Goal: Check status: Check status

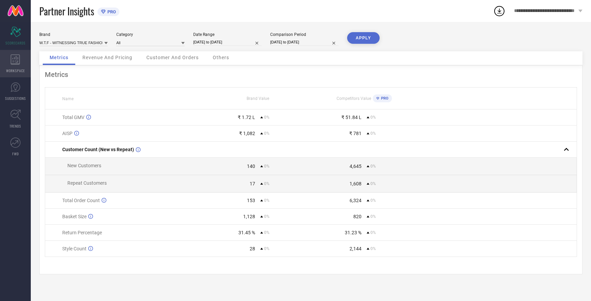
click at [16, 64] on icon at bounding box center [15, 59] width 9 height 10
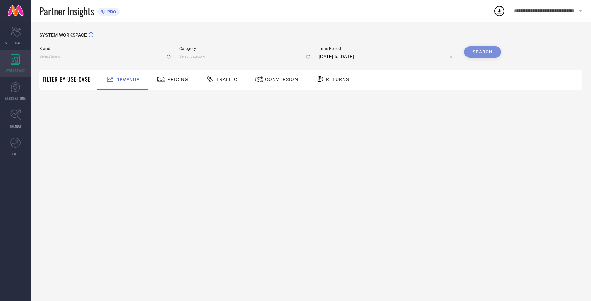
type input "HERE&NOW"
type input "All"
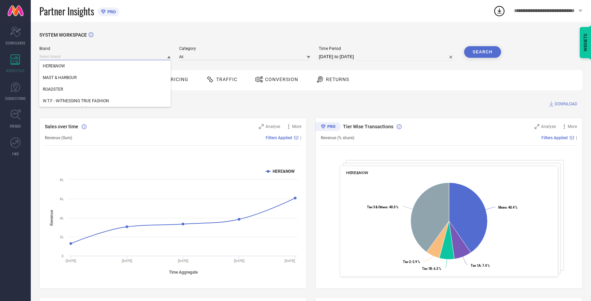
click at [69, 56] on input at bounding box center [104, 56] width 131 height 7
click at [70, 103] on span "W.T.F - WITNESSING TRUE FASHION" at bounding box center [76, 101] width 66 height 5
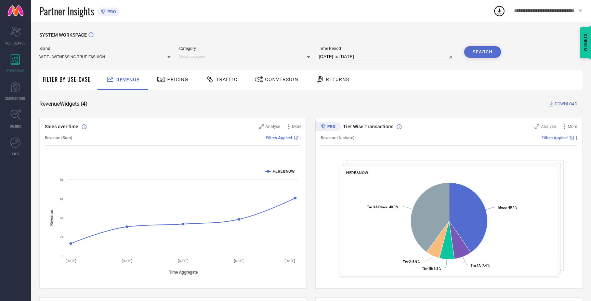
click at [472, 52] on button "Search" at bounding box center [482, 52] width 37 height 12
click at [486, 53] on div "Search" at bounding box center [482, 52] width 37 height 12
click at [482, 52] on div "Search" at bounding box center [482, 52] width 37 height 12
select select "7"
select select "2025"
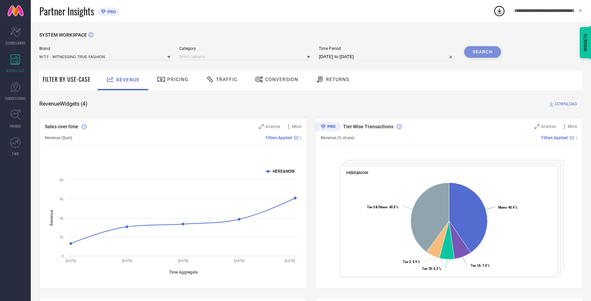
select select "8"
select select "2025"
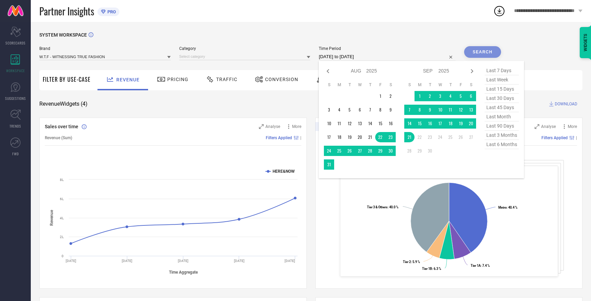
click at [359, 55] on input "22-08-2025 to 21-09-2025" at bounding box center [387, 57] width 137 height 8
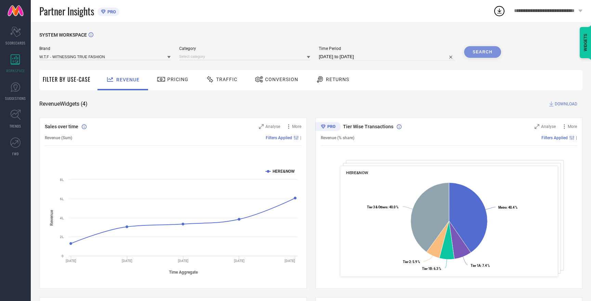
click at [485, 50] on div "Search" at bounding box center [482, 52] width 37 height 12
click at [471, 52] on div "Search" at bounding box center [482, 52] width 37 height 12
click at [224, 58] on input at bounding box center [244, 56] width 131 height 7
click at [205, 77] on div "Men-Jeans" at bounding box center [244, 78] width 131 height 12
click at [489, 50] on button "Search" at bounding box center [482, 52] width 37 height 12
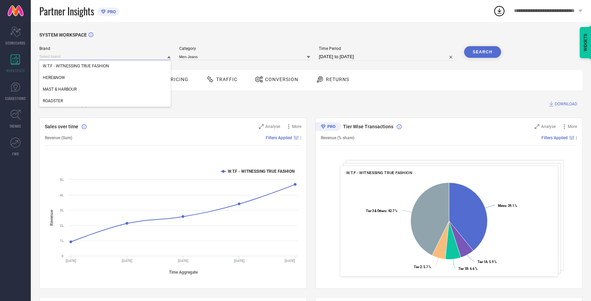
click at [103, 56] on input at bounding box center [104, 56] width 131 height 7
click at [80, 90] on div "MAST & HARBOUR" at bounding box center [104, 90] width 131 height 12
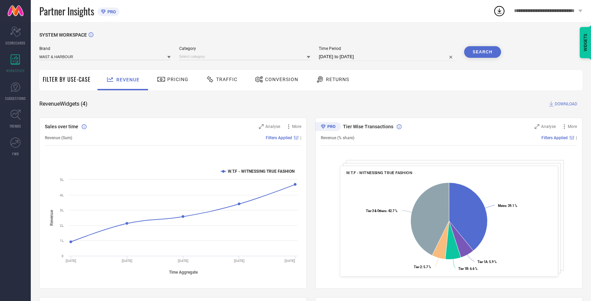
click at [80, 90] on div "Filter By Use-Case" at bounding box center [67, 80] width 48 height 20
click at [288, 58] on input at bounding box center [244, 56] width 131 height 7
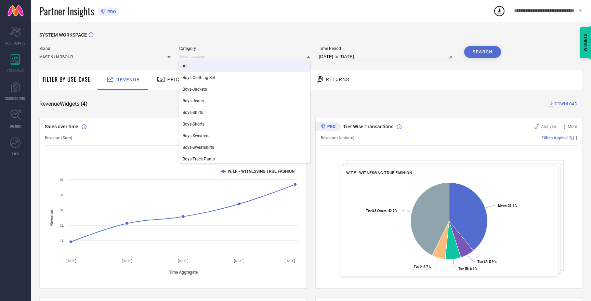
click at [231, 69] on div "All" at bounding box center [244, 66] width 131 height 12
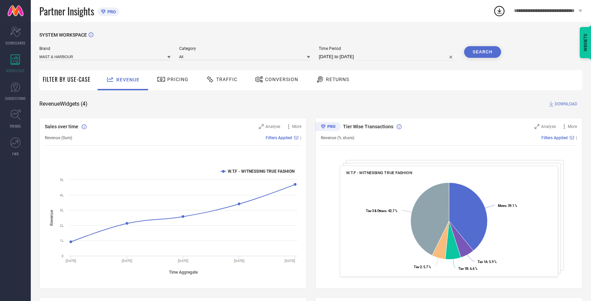
click at [475, 50] on button "Search" at bounding box center [482, 52] width 37 height 12
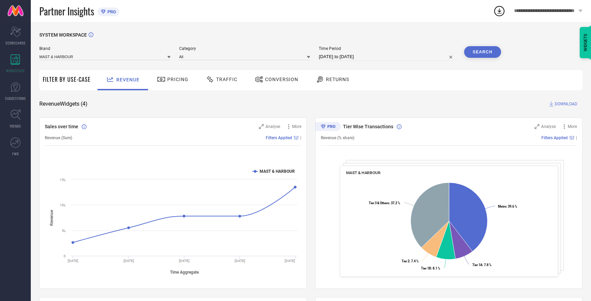
select select "7"
select select "2025"
select select "8"
select select "2025"
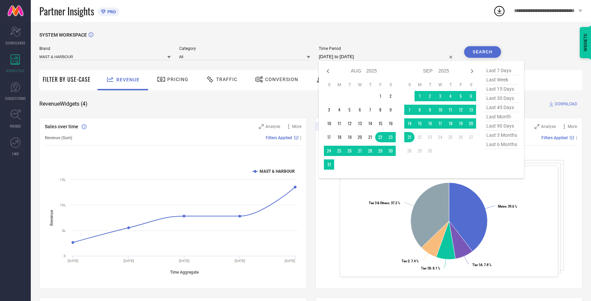
click at [363, 56] on input "22-08-2025 to 21-09-2025" at bounding box center [387, 57] width 137 height 8
click at [502, 145] on span "last 6 months" at bounding box center [502, 144] width 34 height 9
type input "01-03-2025 to 31-08-2025"
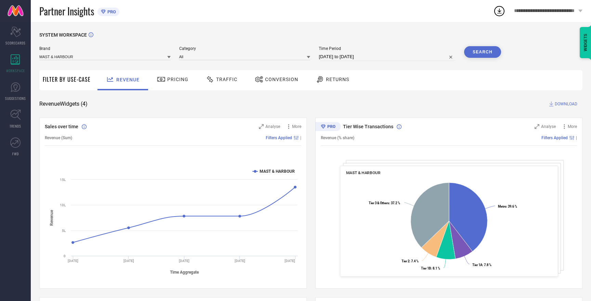
click at [482, 52] on button "Search" at bounding box center [482, 52] width 37 height 12
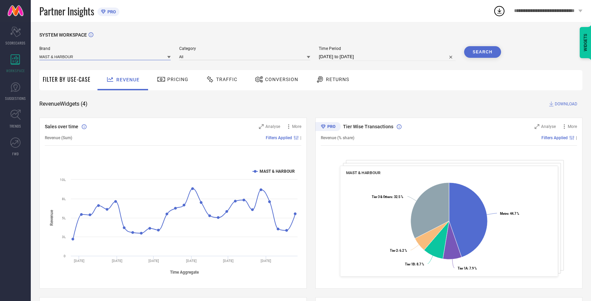
click at [117, 57] on input at bounding box center [104, 56] width 131 height 7
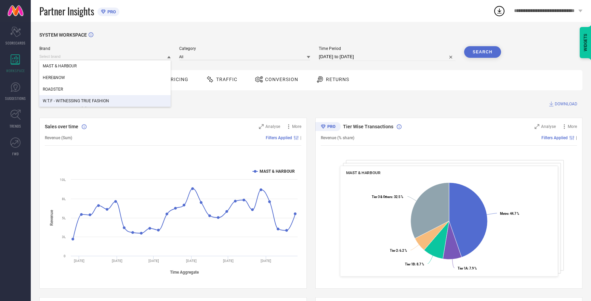
click at [109, 99] on div "W.T.F - WITNESSING TRUE FASHION" at bounding box center [104, 101] width 131 height 12
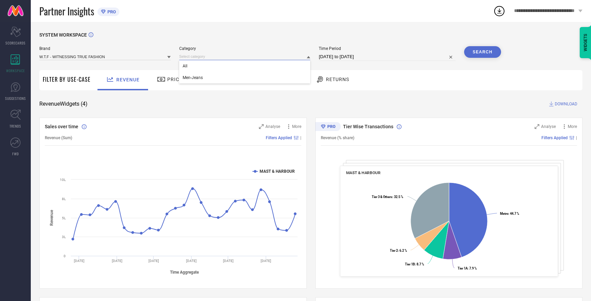
click at [246, 57] on input at bounding box center [244, 56] width 131 height 7
click at [234, 78] on div "Men-Jeans" at bounding box center [244, 78] width 131 height 12
click at [477, 54] on button "Search" at bounding box center [482, 52] width 37 height 12
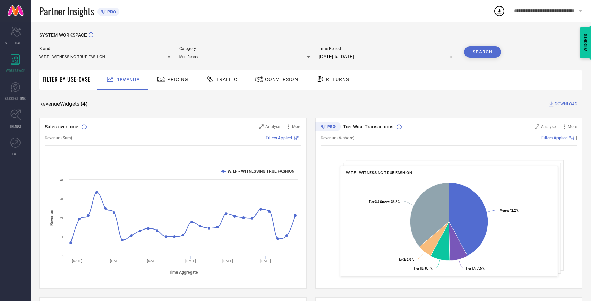
click at [179, 80] on span "Pricing" at bounding box center [177, 79] width 21 height 5
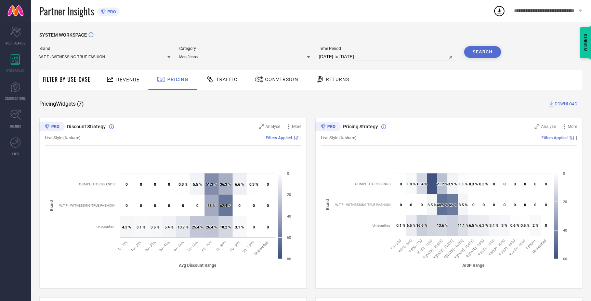
click at [223, 86] on div "Traffic" at bounding box center [221, 80] width 49 height 20
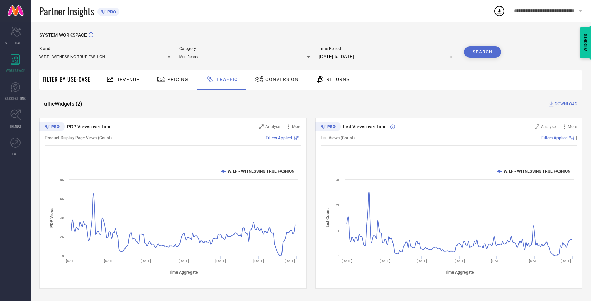
click at [277, 86] on div "Conversion" at bounding box center [277, 80] width 61 height 20
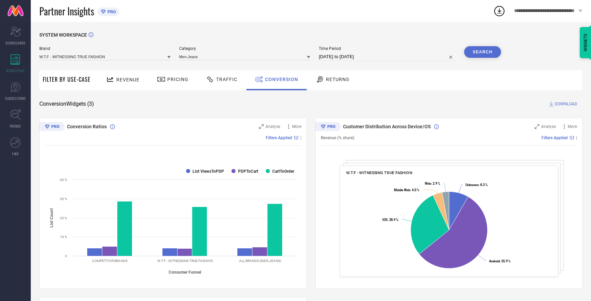
click at [329, 81] on span "Returns" at bounding box center [337, 79] width 23 height 5
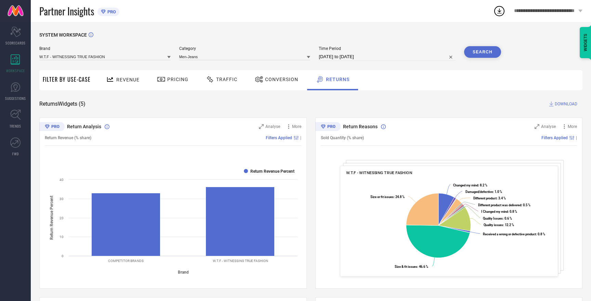
click at [351, 59] on input "01-03-2025 to 31-08-2025" at bounding box center [387, 57] width 137 height 8
select select "2"
select select "2025"
select select "3"
select select "2025"
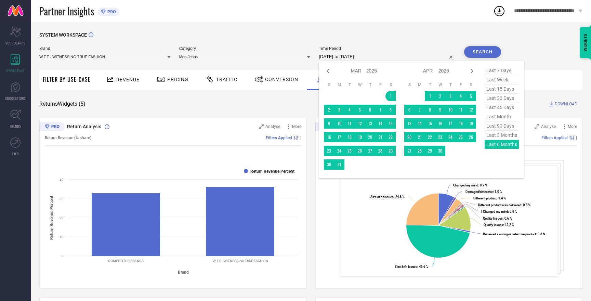
click at [499, 99] on span "last 30 days" at bounding box center [502, 98] width 34 height 9
type input "23-08-2025 to 21-09-2025"
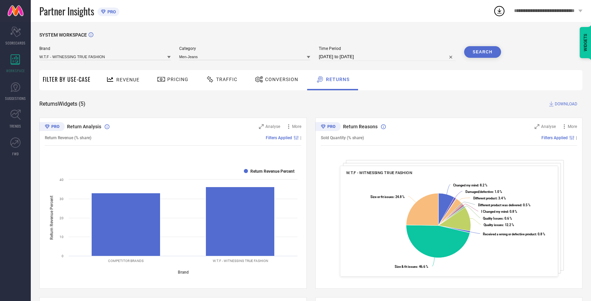
click at [479, 51] on button "Search" at bounding box center [482, 52] width 37 height 12
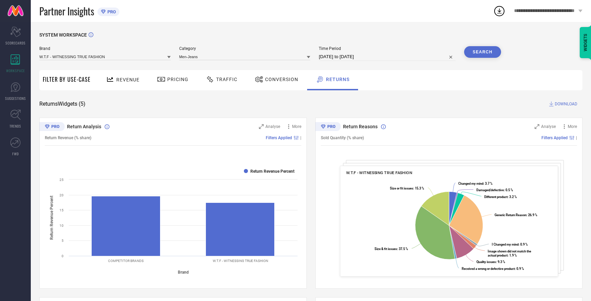
click at [265, 80] on span "Conversion" at bounding box center [281, 79] width 33 height 5
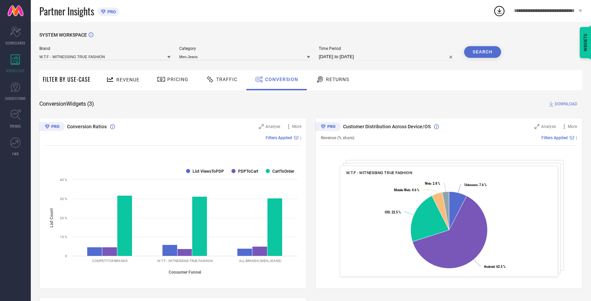
click at [211, 78] on icon at bounding box center [210, 79] width 9 height 8
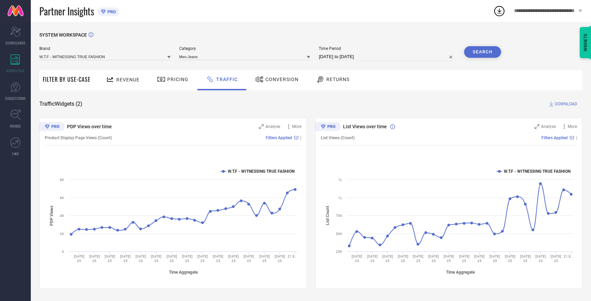
click at [169, 79] on span "Pricing" at bounding box center [177, 79] width 21 height 5
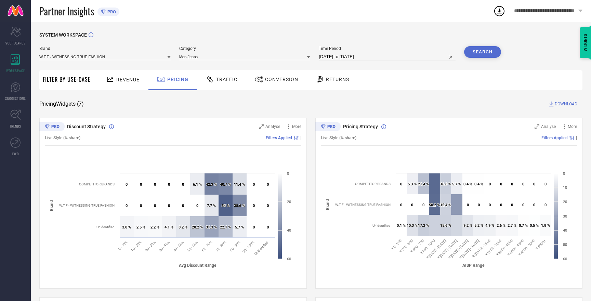
click at [130, 81] on span "Revenue" at bounding box center [127, 79] width 23 height 5
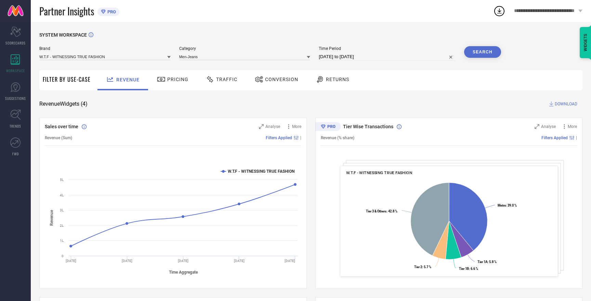
click at [176, 82] on span "Pricing" at bounding box center [177, 79] width 21 height 5
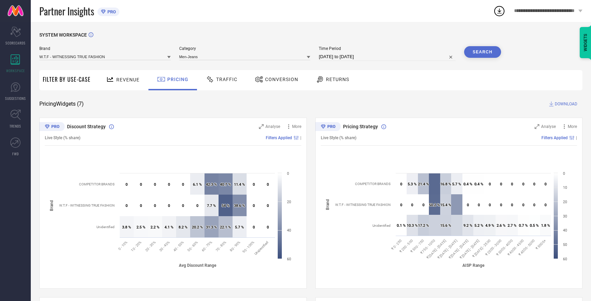
click at [222, 80] on span "Traffic" at bounding box center [226, 79] width 21 height 5
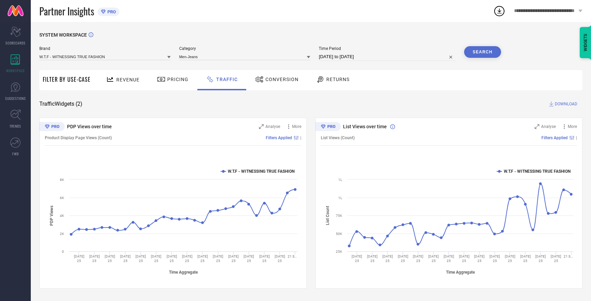
click at [278, 75] on div "Conversion" at bounding box center [277, 80] width 47 height 12
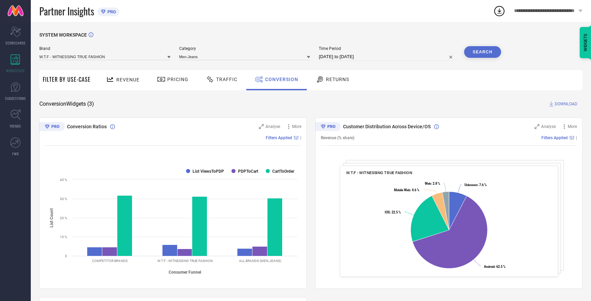
click at [322, 85] on div "Returns" at bounding box center [332, 80] width 51 height 20
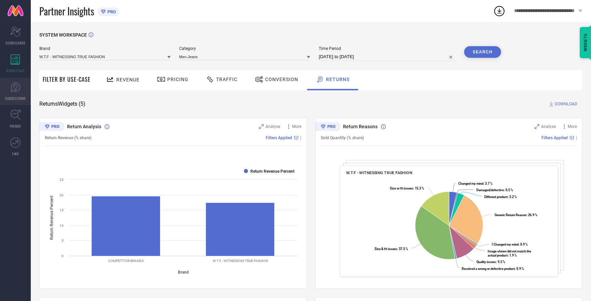
click at [16, 89] on icon at bounding box center [15, 87] width 4 height 6
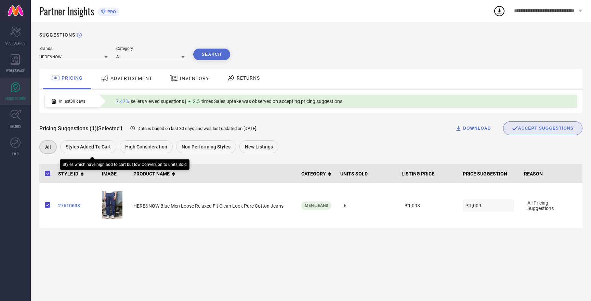
click at [90, 147] on span "Styles Added To Cart" at bounding box center [88, 146] width 45 height 5
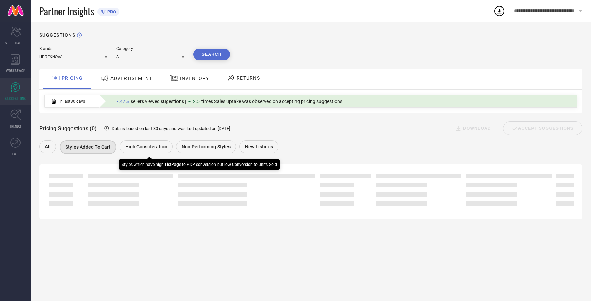
click at [128, 151] on div "High Consideration" at bounding box center [146, 146] width 53 height 13
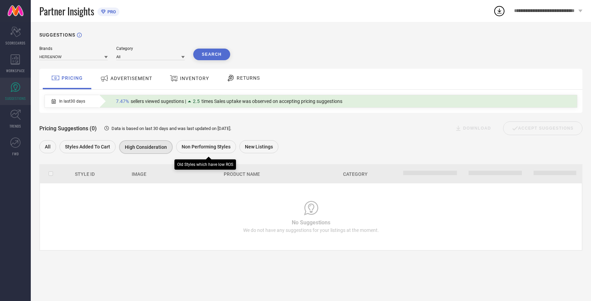
click at [197, 151] on div "Non Performing Styles" at bounding box center [206, 146] width 60 height 13
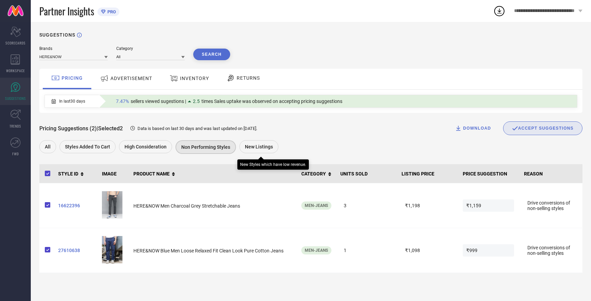
click at [257, 150] on span "New Listings" at bounding box center [259, 146] width 28 height 5
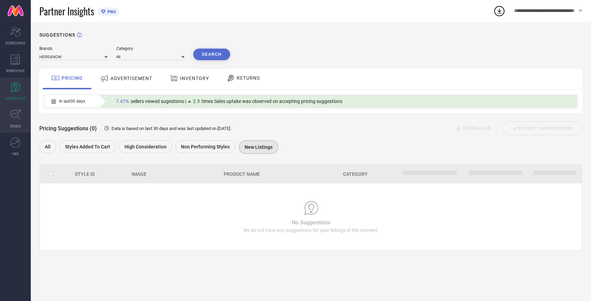
click at [15, 116] on icon at bounding box center [15, 115] width 11 height 11
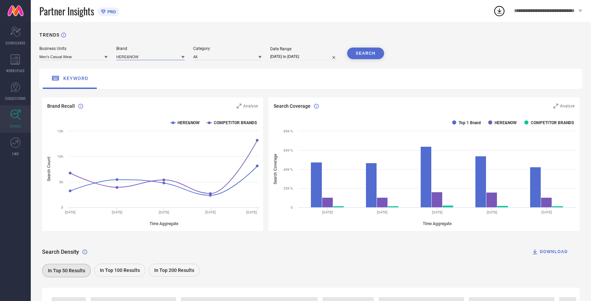
click at [158, 57] on input at bounding box center [150, 56] width 68 height 7
click at [159, 103] on span "W.T.F - WITNESSING TRUE FASHION" at bounding box center [151, 104] width 62 height 10
click at [220, 59] on input at bounding box center [227, 56] width 68 height 7
click at [219, 79] on div "Men-Jeans" at bounding box center [227, 78] width 68 height 12
click at [360, 52] on button "SEARCH" at bounding box center [365, 54] width 37 height 12
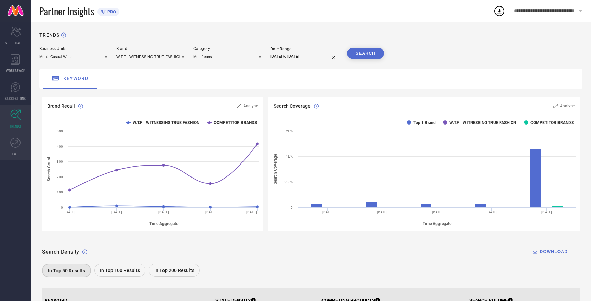
click at [18, 144] on icon at bounding box center [15, 143] width 10 height 10
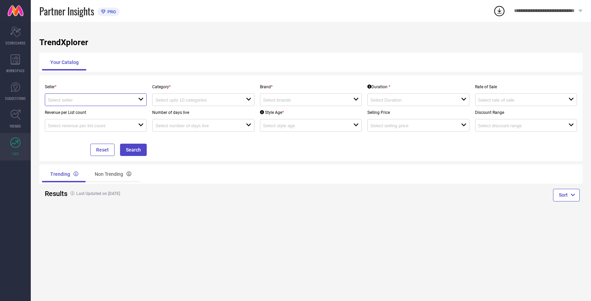
click at [82, 99] on input at bounding box center [88, 100] width 81 height 5
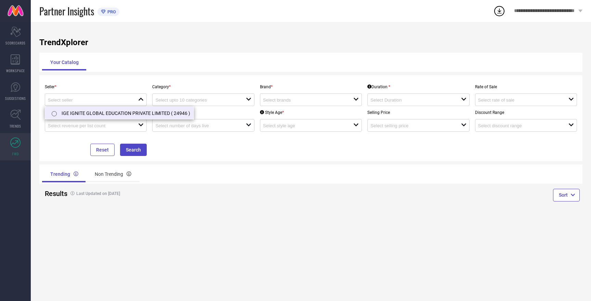
click at [72, 113] on li "IGE IGNITE GLOBAL EDUCATION PRIVATE LIMITED ( 24946 )" at bounding box center [119, 113] width 149 height 12
type input "IGE IGNITE GLOBAL EDUCATION PRIVATE LIMITED ( 24946 )"
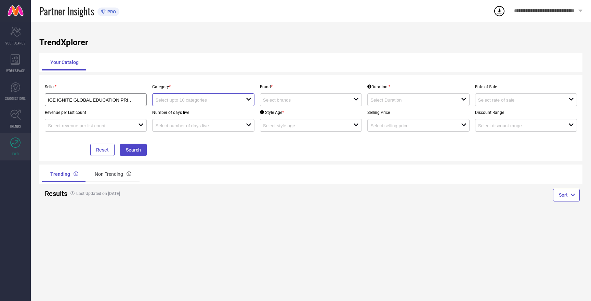
click at [191, 99] on input at bounding box center [195, 100] width 81 height 5
click at [191, 100] on input at bounding box center [195, 100] width 81 height 5
click at [282, 101] on input at bounding box center [303, 100] width 81 height 5
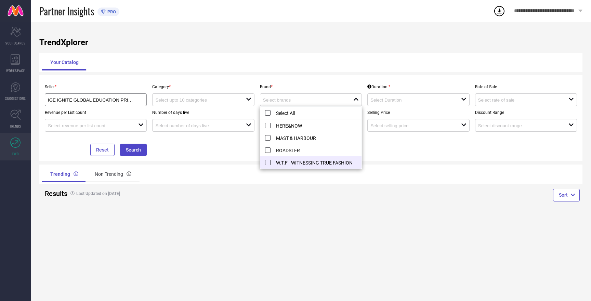
click at [267, 163] on li "W.T.F - WITNESSING TRUE FASHION" at bounding box center [310, 162] width 101 height 12
type input "W.T.F - WITNESSING TRUE FASHION"
click at [232, 175] on div "Trending Non Trending" at bounding box center [175, 174] width 266 height 16
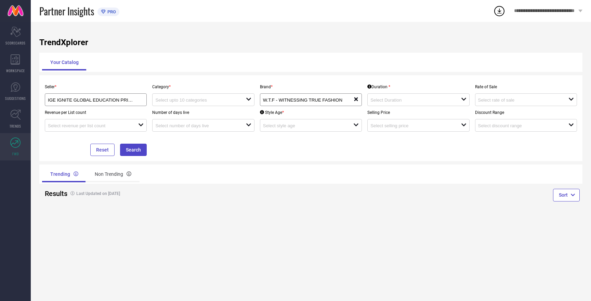
click at [365, 151] on div "Seller * IGE IGNITE GLOBAL EDUCATION PRIVATE LIMITED ( 24946 ) Category * open …" at bounding box center [311, 118] width 538 height 76
click at [396, 100] on input at bounding box center [411, 100] width 81 height 5
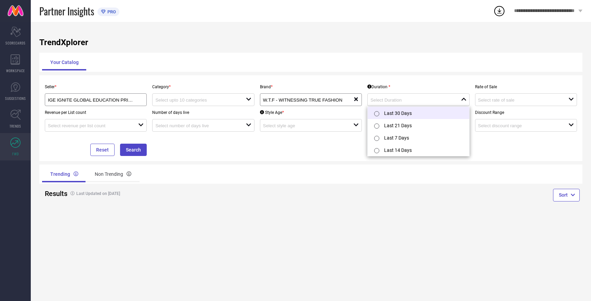
click at [396, 111] on li "Last 30 Days" at bounding box center [418, 113] width 101 height 12
type input "Last 30 Days"
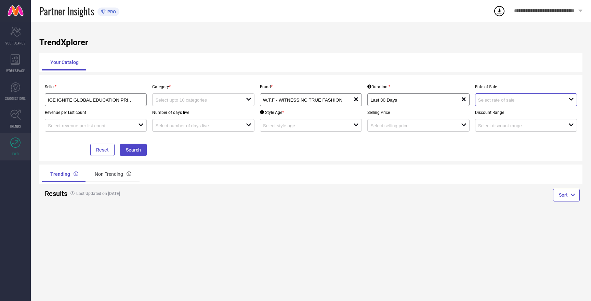
click at [500, 100] on input at bounding box center [518, 100] width 81 height 5
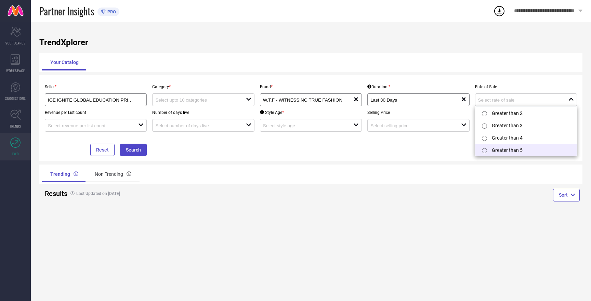
click at [484, 148] on label at bounding box center [485, 150] width 8 height 7
type input "Greater than 5"
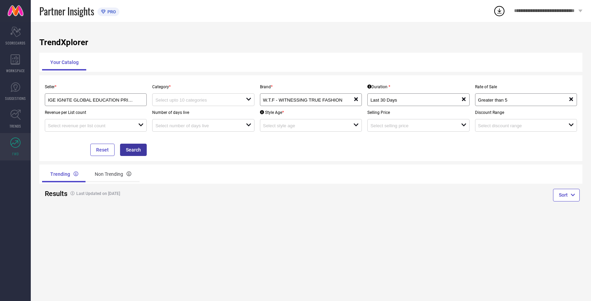
click at [138, 150] on button "Search" at bounding box center [133, 150] width 27 height 12
click at [189, 102] on input at bounding box center [195, 100] width 81 height 5
click at [189, 113] on div "No results found" at bounding box center [203, 112] width 102 height 12
click at [125, 110] on div "Revenue per List count open" at bounding box center [95, 119] width 107 height 26
click at [249, 98] on icon "open" at bounding box center [248, 99] width 5 height 5
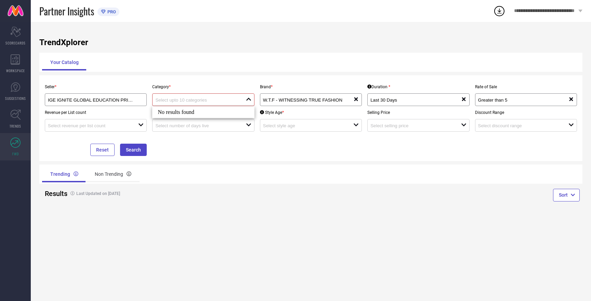
click at [214, 114] on div "No results found" at bounding box center [203, 112] width 102 height 12
click at [151, 93] on div "Category * close" at bounding box center [203, 93] width 107 height 26
click at [141, 124] on icon "open" at bounding box center [140, 124] width 5 height 5
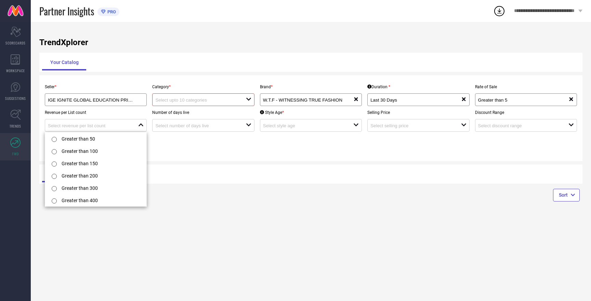
click at [188, 139] on div "Seller * IGE IGNITE GLOBAL EDUCATION PRIVATE LIMITED ( 24946 ) Category * open …" at bounding box center [311, 118] width 538 height 76
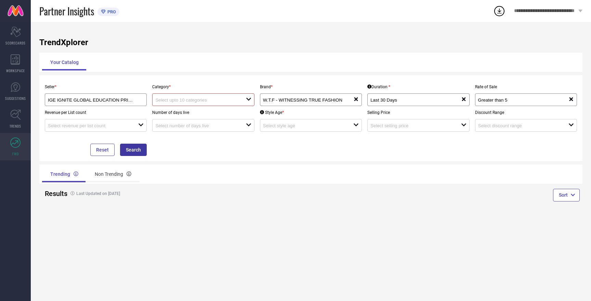
click at [140, 144] on button "Search" at bounding box center [133, 150] width 27 height 12
click at [136, 153] on button "Search" at bounding box center [133, 150] width 27 height 12
click at [131, 100] on input "IGE IGNITE GLOBAL EDUCATION PRIVATE LIMITED ( 24946 )" at bounding box center [91, 100] width 86 height 5
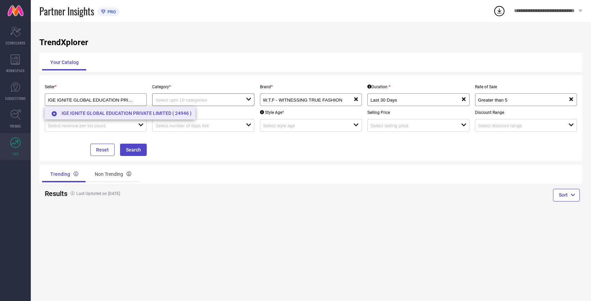
click at [131, 114] on li "IGE IGNITE GLOBAL EDUCATION PRIVATE LIMITED ( 24946 )" at bounding box center [120, 113] width 150 height 12
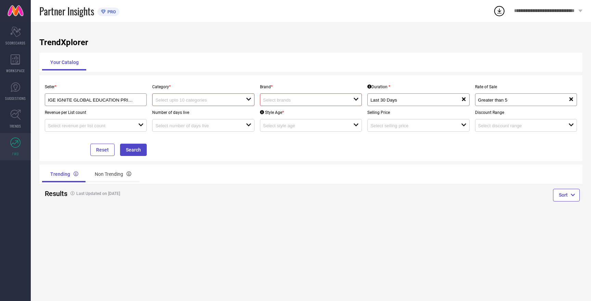
click at [277, 99] on input at bounding box center [303, 100] width 81 height 5
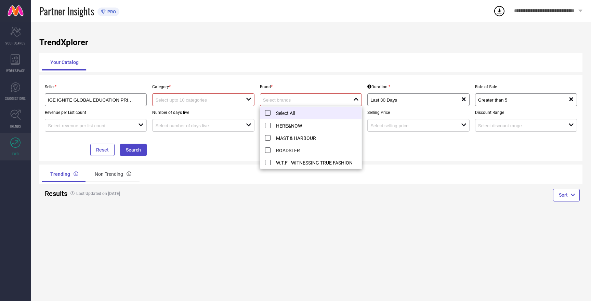
click at [278, 110] on li "Select All" at bounding box center [310, 113] width 101 height 13
type input "HERE&NOW, + 3 more"
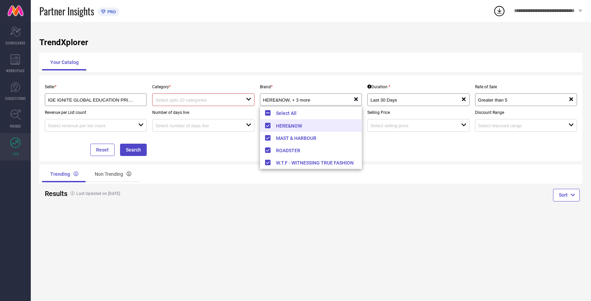
click at [215, 153] on div "Seller * IGE IGNITE GLOBAL EDUCATION PRIVATE LIMITED ( 24946 ) Category * open …" at bounding box center [311, 118] width 538 height 76
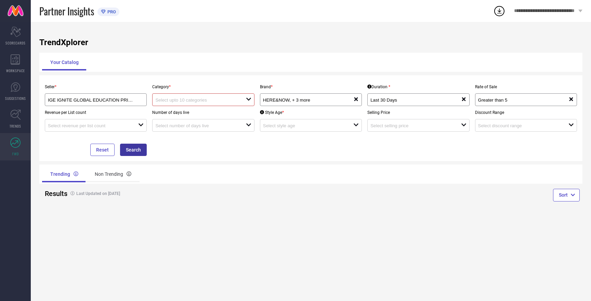
click at [142, 150] on button "Search" at bounding box center [133, 150] width 27 height 12
click at [192, 102] on input at bounding box center [195, 100] width 81 height 5
click at [188, 112] on div "No results found" at bounding box center [203, 112] width 102 height 12
click at [182, 148] on div "Seller * IGE IGNITE GLOBAL EDUCATION PRIVATE LIMITED ( 24946 ) Category * close…" at bounding box center [311, 118] width 538 height 76
click at [111, 173] on div "Non Trending" at bounding box center [113, 174] width 53 height 16
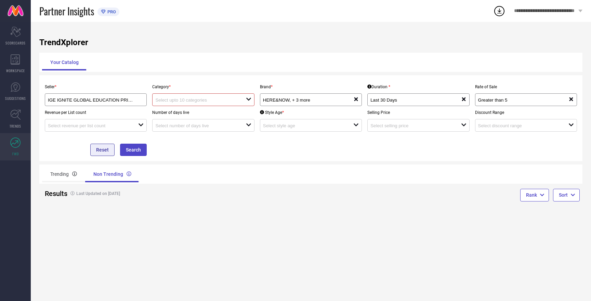
click at [101, 153] on button "Reset" at bounding box center [102, 150] width 24 height 12
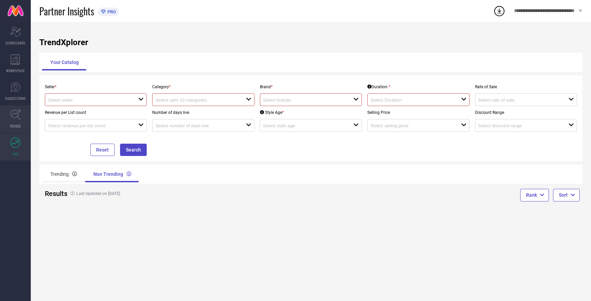
click at [13, 118] on icon at bounding box center [15, 115] width 11 height 11
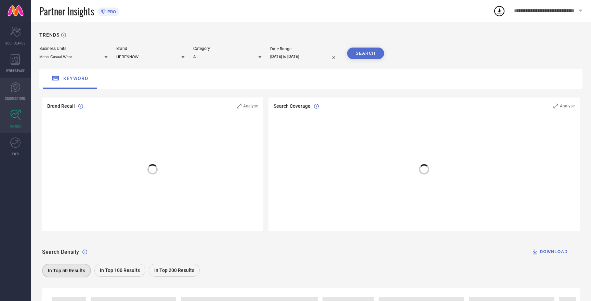
click at [15, 87] on icon at bounding box center [15, 87] width 10 height 10
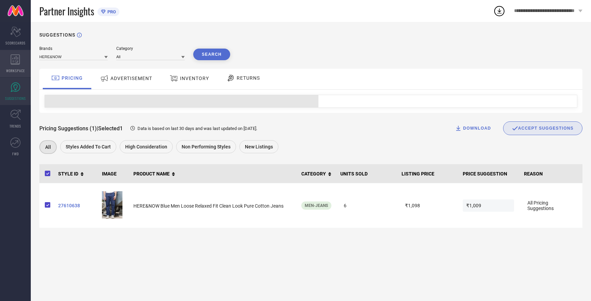
click at [18, 64] on icon at bounding box center [15, 59] width 9 height 10
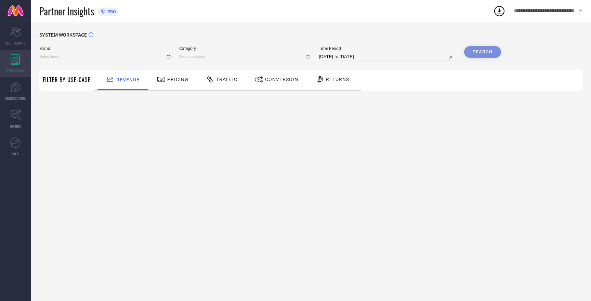
type input "HERE&NOW"
type input "All"
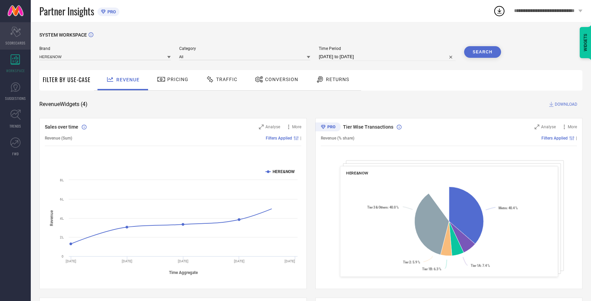
click at [15, 39] on div "Scorecard SCORECARDS" at bounding box center [15, 35] width 31 height 27
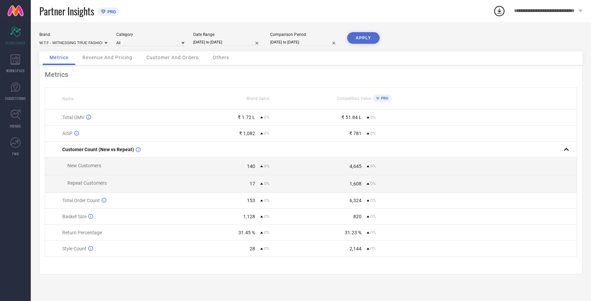
select select "8"
select select "2025"
select select "9"
select select "2025"
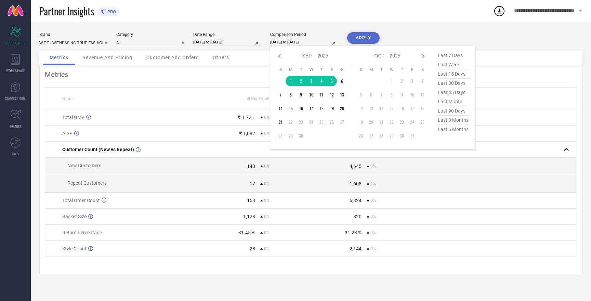
click at [296, 41] on input "01-09-2025 to 05-09-2025" at bounding box center [304, 42] width 68 height 7
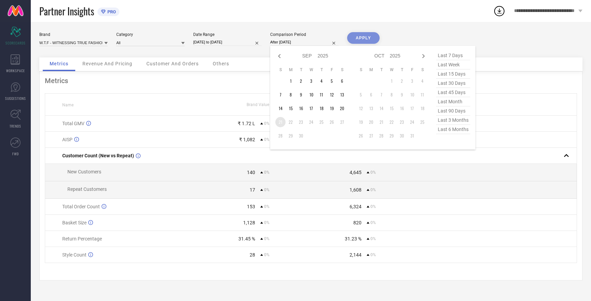
click at [282, 123] on td "21" at bounding box center [281, 122] width 10 height 10
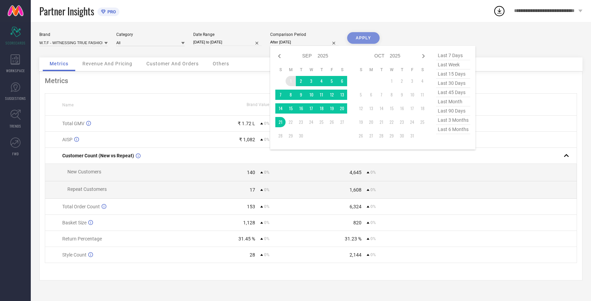
type input "01-09-2025 to 21-09-2025"
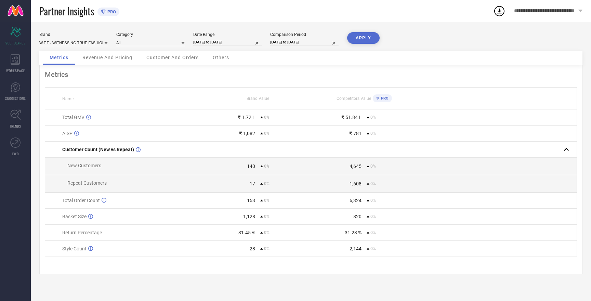
click at [227, 39] on input "01-09-2025 to 05-09-2025" at bounding box center [227, 42] width 68 height 7
select select "8"
select select "2025"
select select "9"
select select "2025"
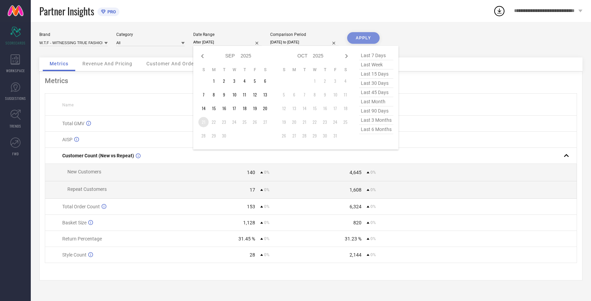
click at [205, 123] on td "21" at bounding box center [203, 122] width 10 height 10
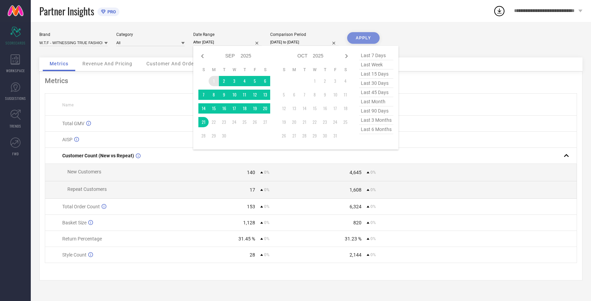
type input "01-09-2025 to 21-09-2025"
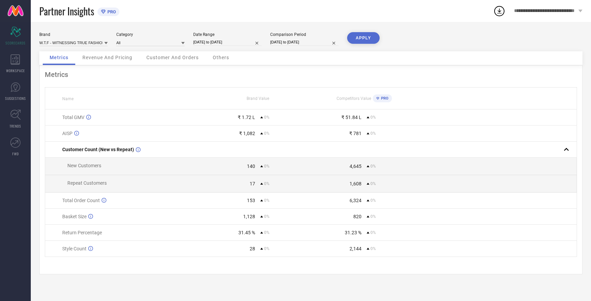
click at [354, 38] on button "APPLY" at bounding box center [363, 38] width 33 height 12
click at [354, 39] on button "APPLY" at bounding box center [363, 38] width 33 height 12
click at [357, 39] on button "APPLY" at bounding box center [363, 38] width 33 height 12
drag, startPoint x: 257, startPoint y: 119, endPoint x: 225, endPoint y: 120, distance: 32.5
click at [225, 120] on div "₹ 10.65 L 0%" at bounding box center [258, 117] width 106 height 5
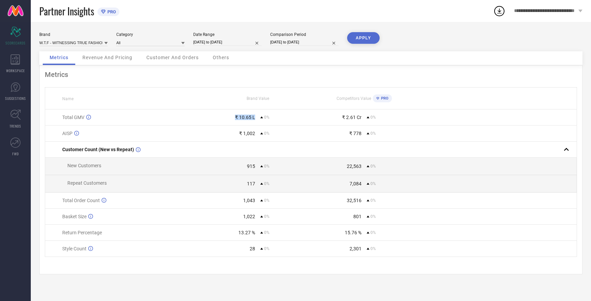
click at [365, 38] on button "APPLY" at bounding box center [363, 38] width 33 height 12
